Goal: Information Seeking & Learning: Understand process/instructions

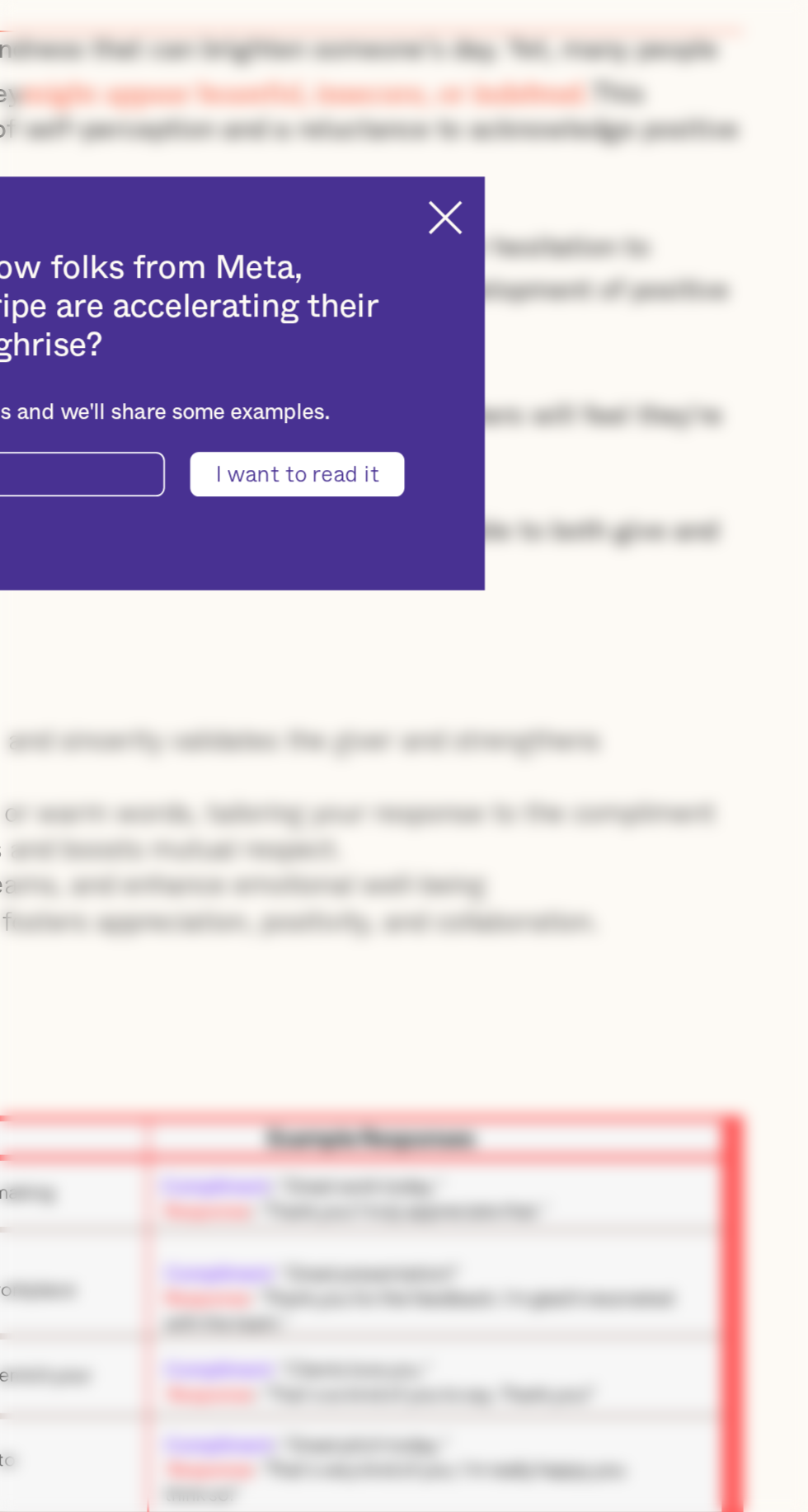
scroll to position [422, 0]
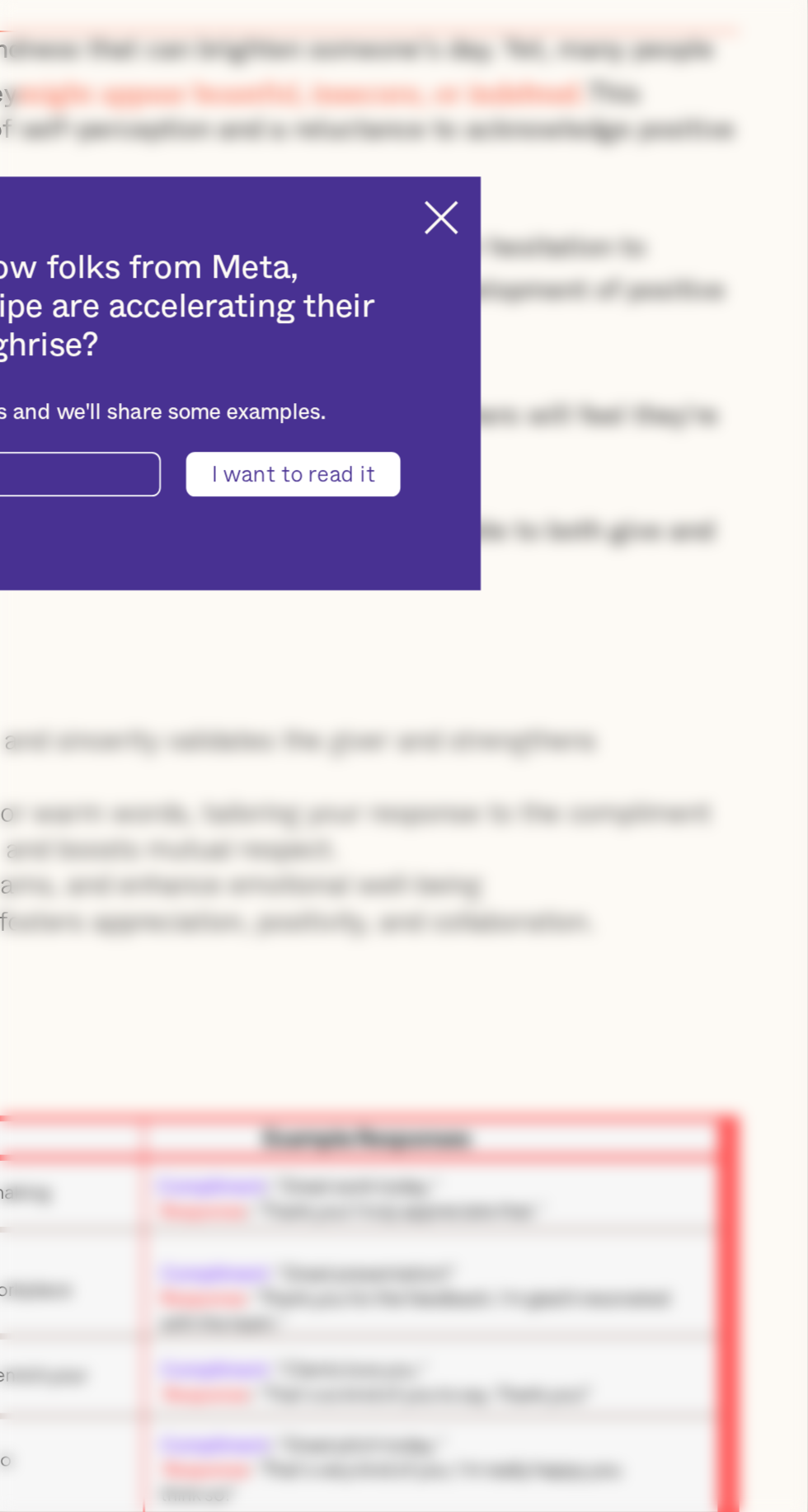
click at [611, 703] on img at bounding box center [604, 694] width 19 height 19
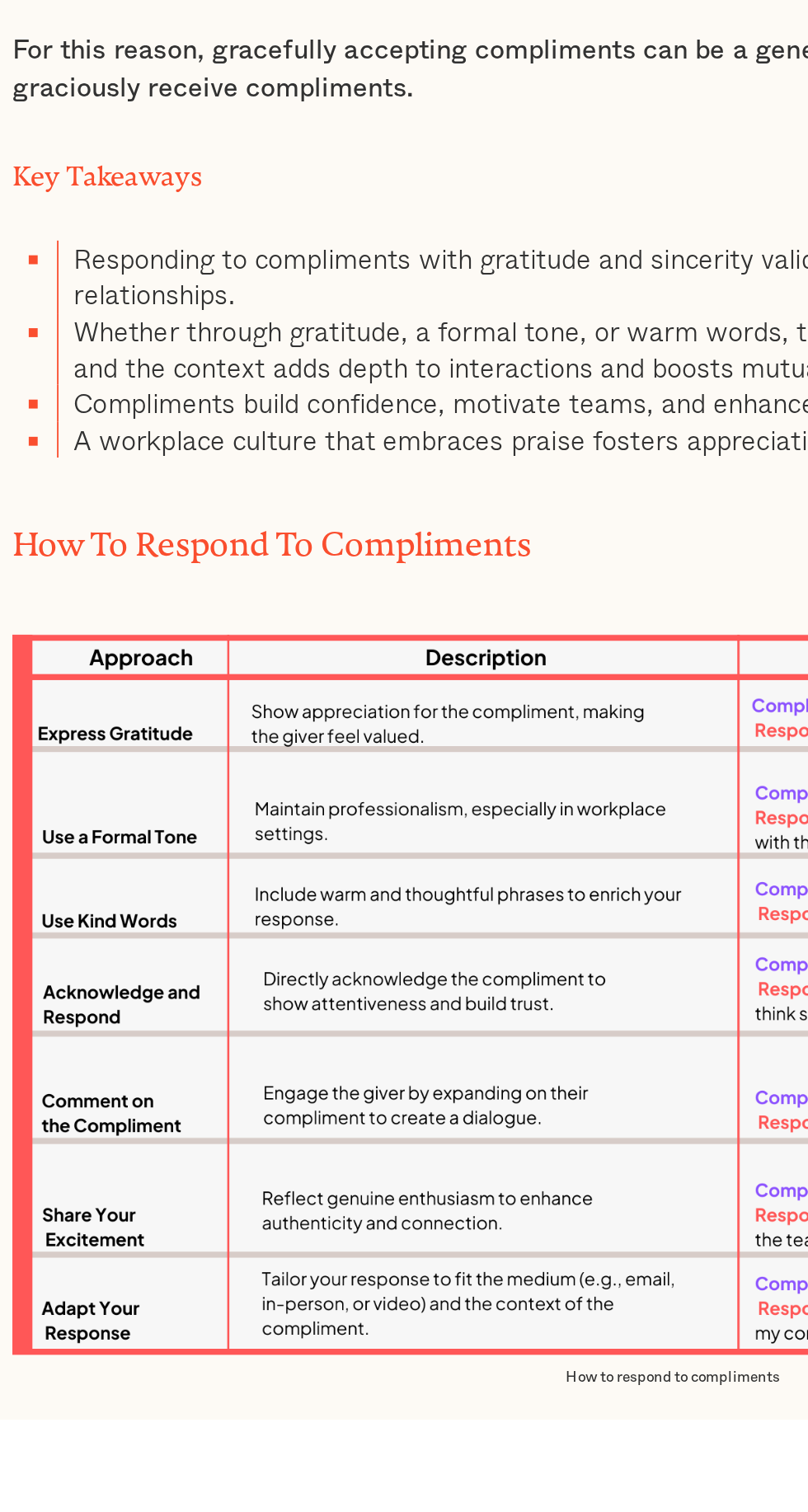
scroll to position [546, 0]
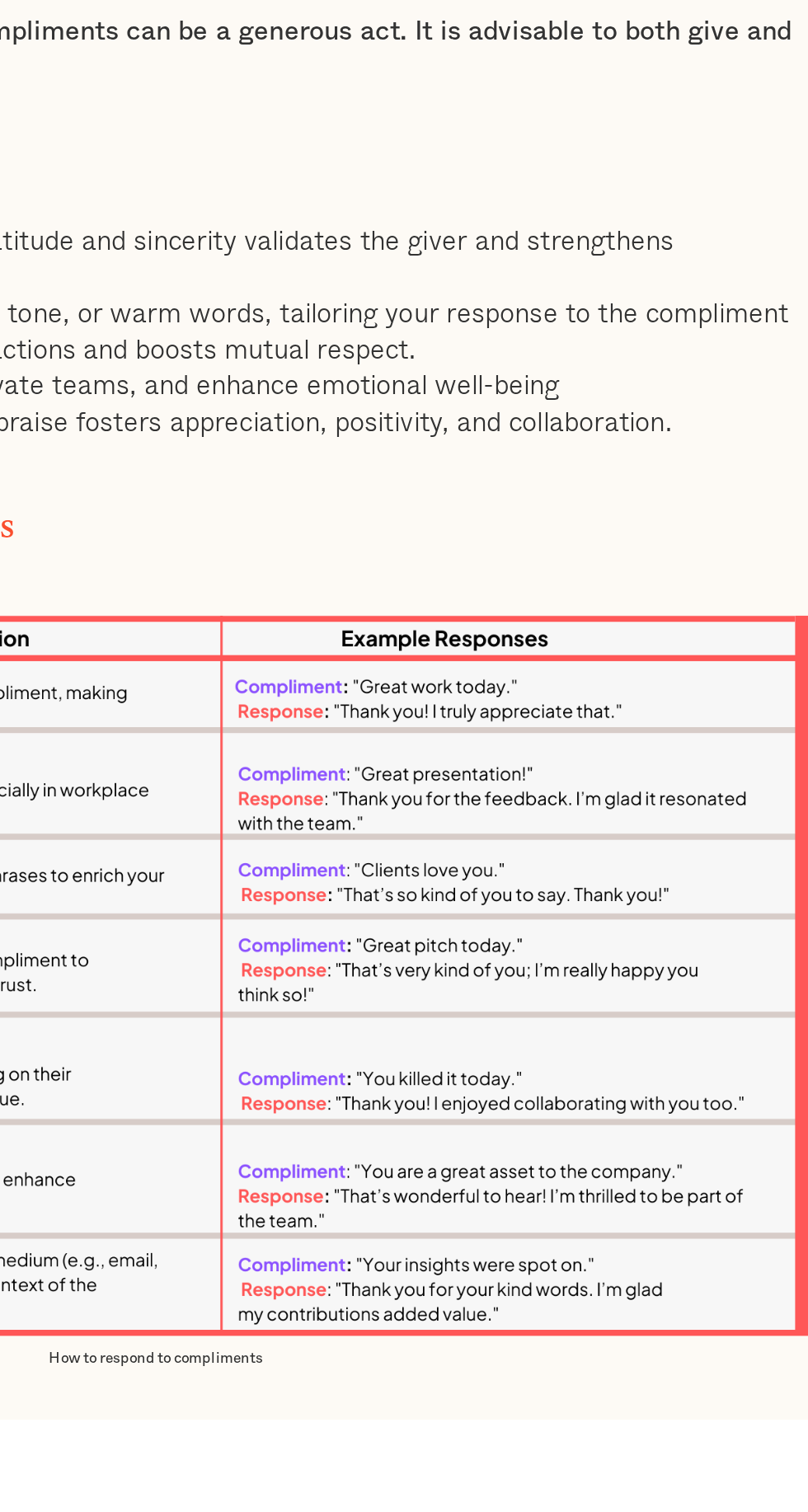
click at [423, 1364] on img at bounding box center [404, 1266] width 732 height 399
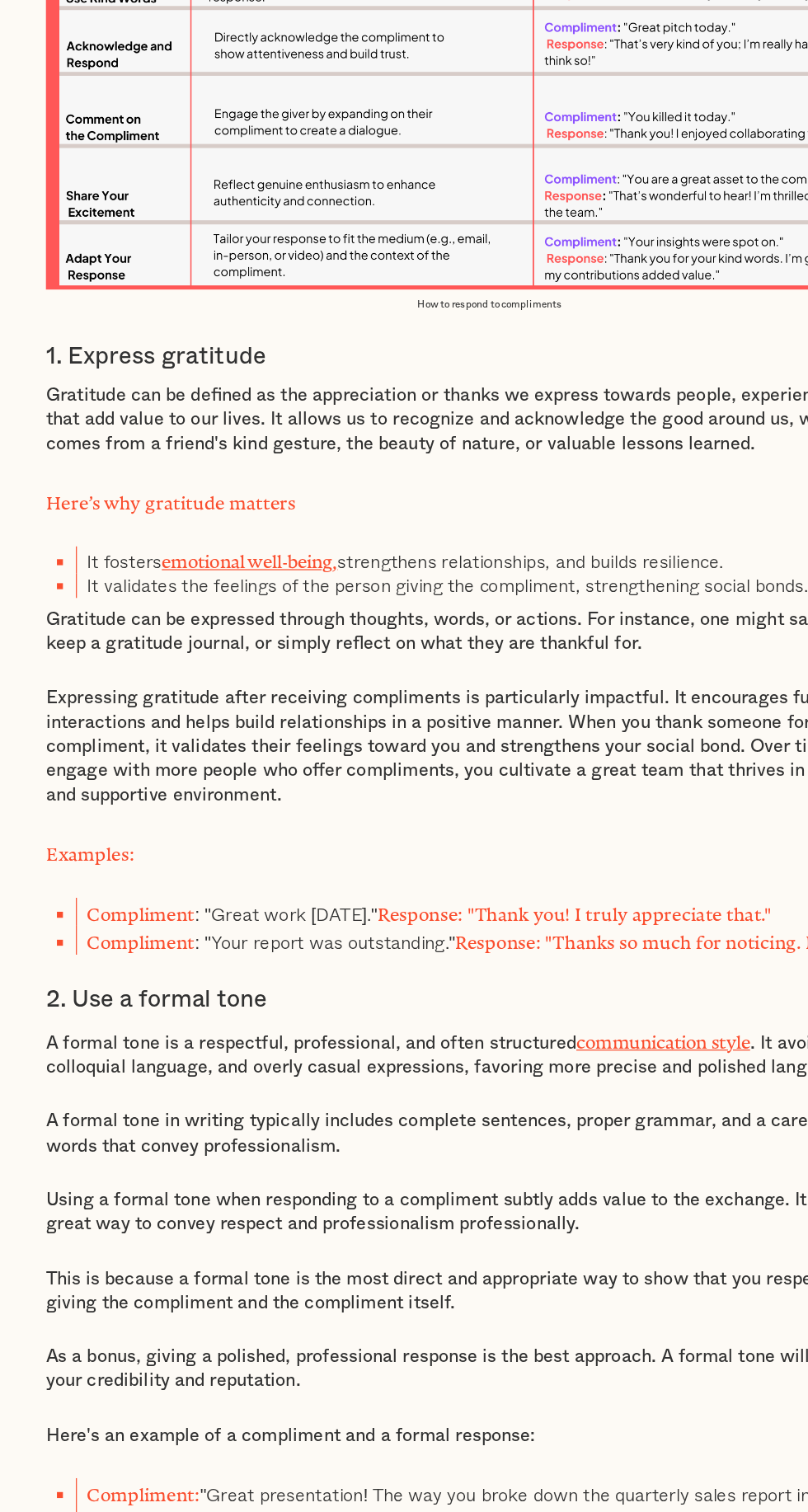
scroll to position [1528, 0]
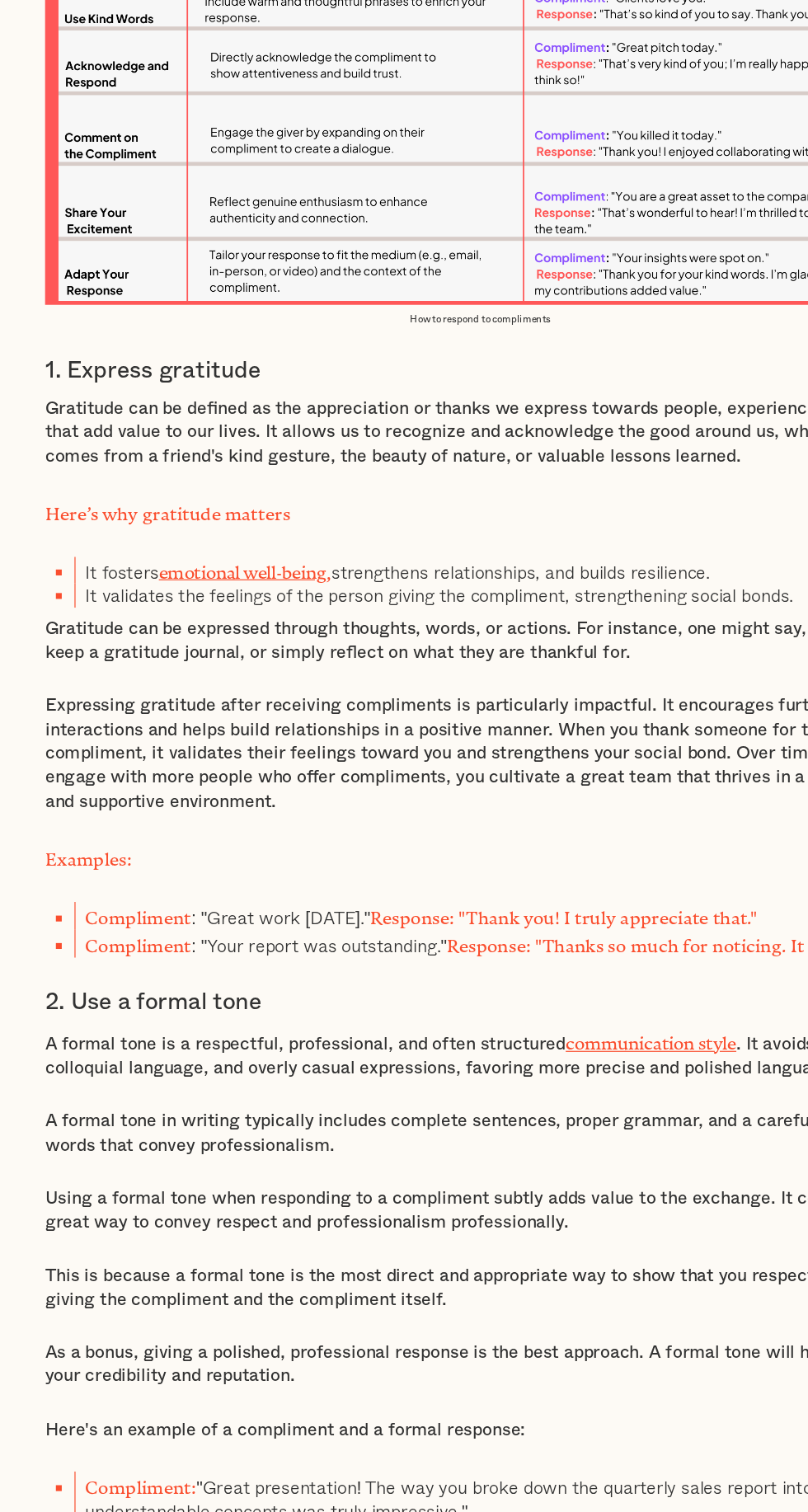
click at [329, 1020] on li "Compliment : "Your report was outstanding." Response: "Thanks so much for notic…" at bounding box center [416, 1021] width 707 height 23
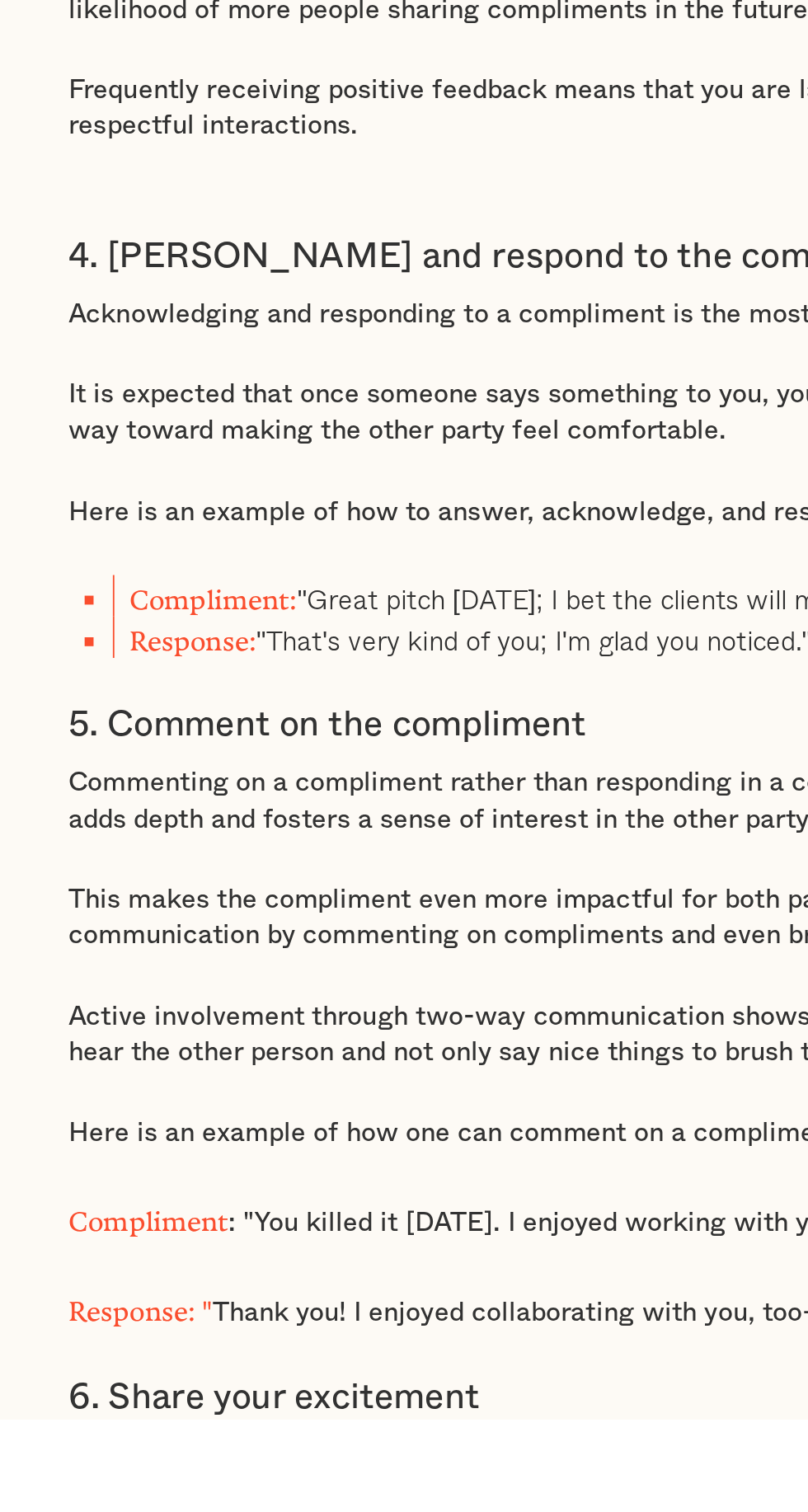
scroll to position [2766, 0]
